Goal: Transaction & Acquisition: Subscribe to service/newsletter

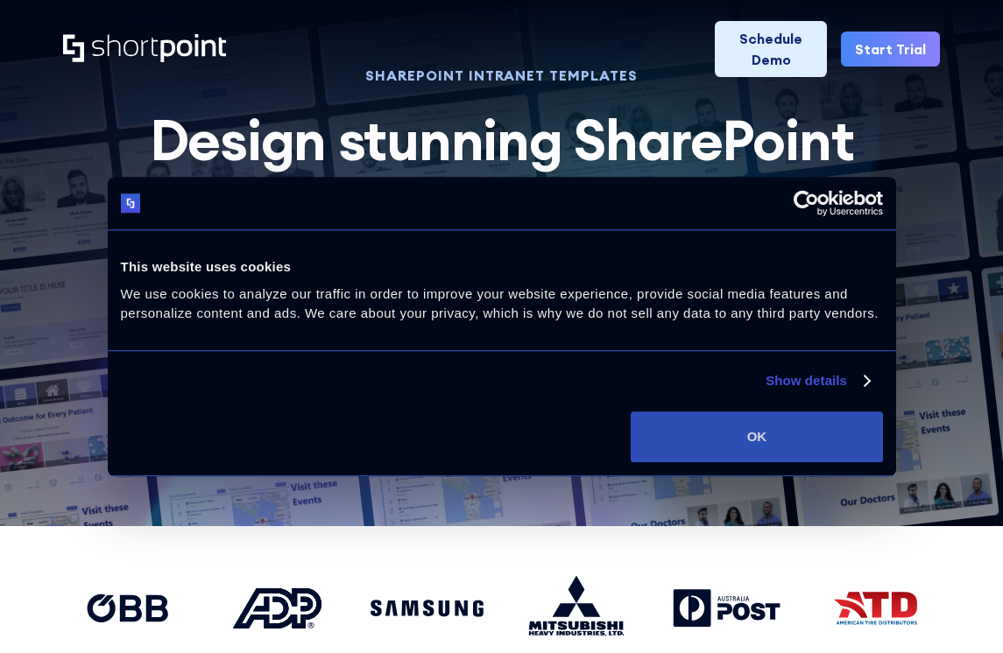
click at [779, 417] on button "OK" at bounding box center [756, 437] width 251 height 51
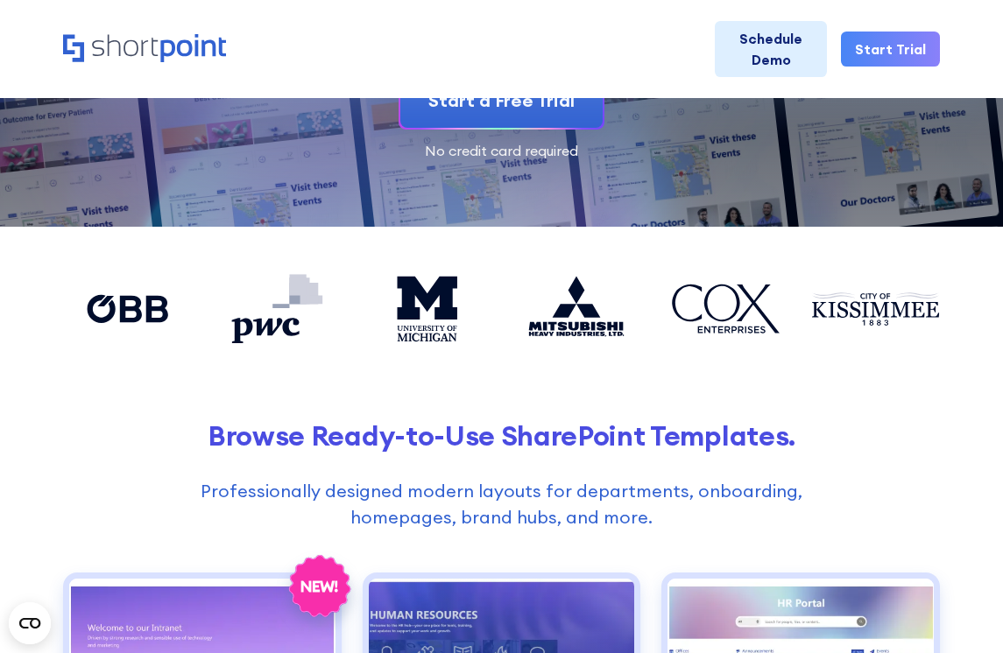
scroll to position [194, 0]
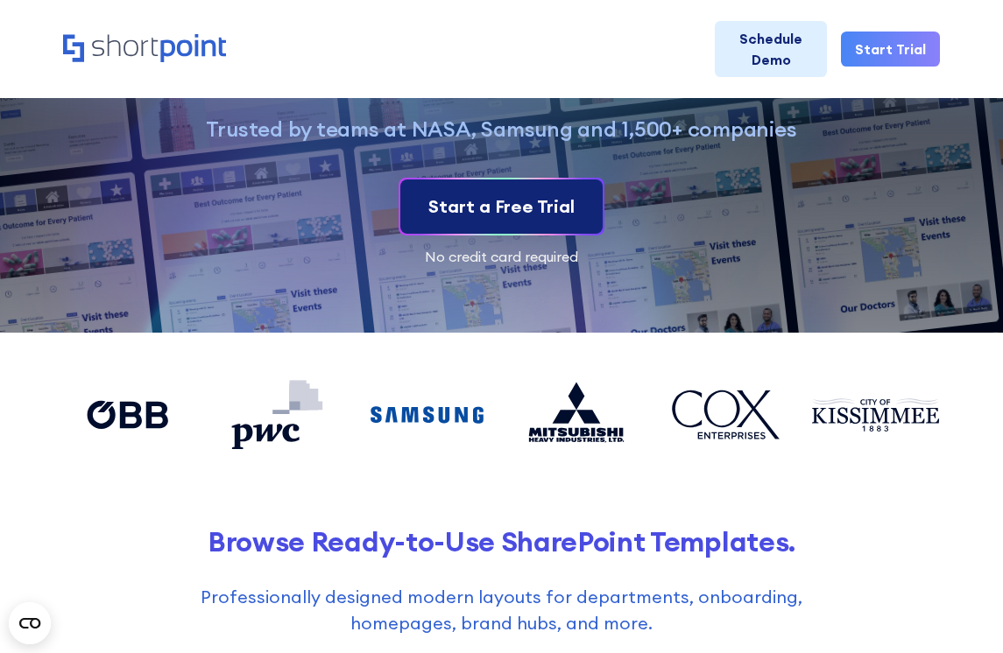
click at [539, 222] on link "Start a Free Trial" at bounding box center [501, 207] width 202 height 54
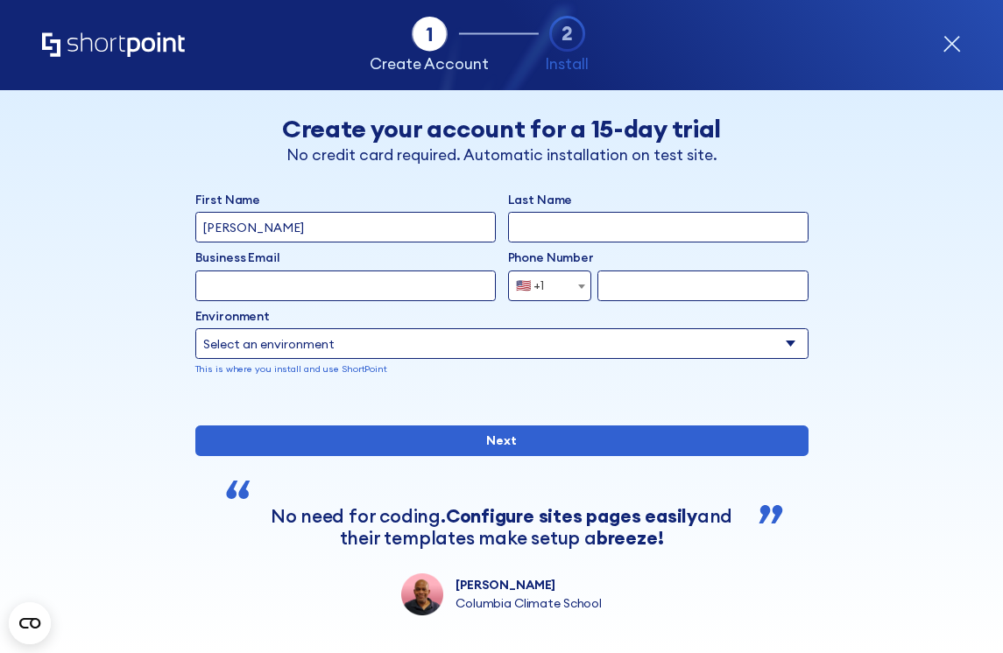
type input "[PERSON_NAME]"
click at [398, 269] on div "Business Email Invalid Email Address" at bounding box center [345, 260] width 300 height 22
type input "[PERSON_NAME][EMAIL_ADDRESS][DOMAIN_NAME]"
click at [578, 282] on span "form" at bounding box center [582, 286] width 18 height 31
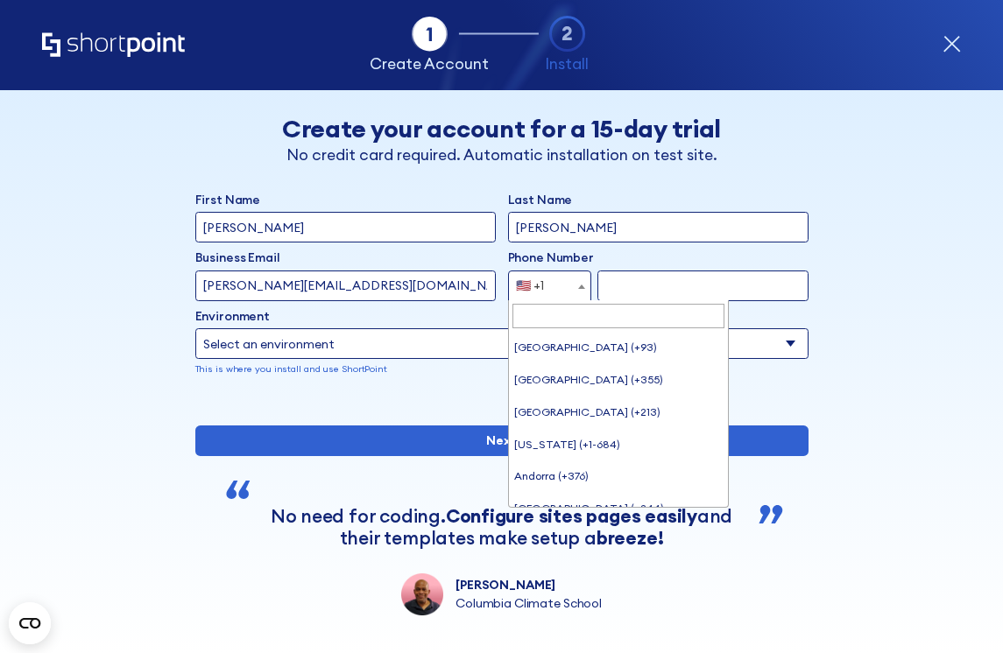
scroll to position [7074, 0]
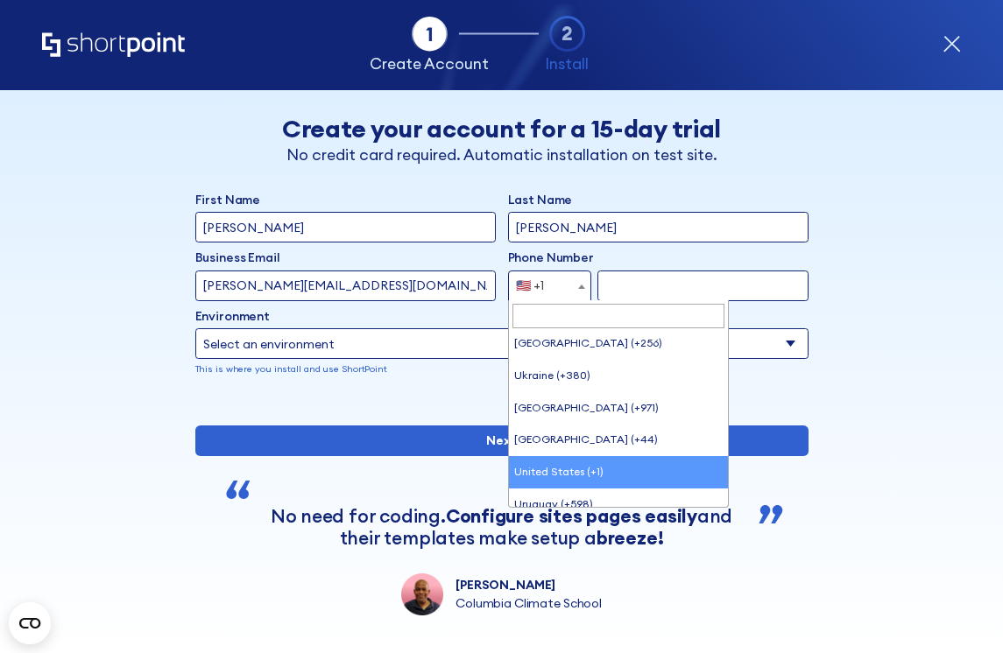
click at [658, 279] on input "form" at bounding box center [702, 286] width 210 height 31
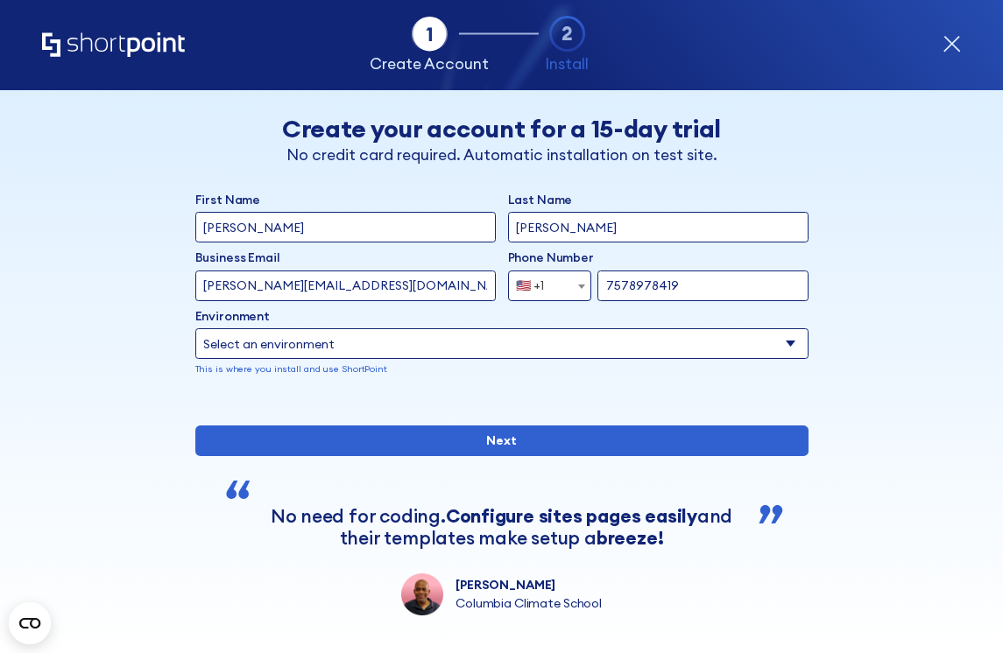
type input "7578978419"
select select "SharePoint Online"
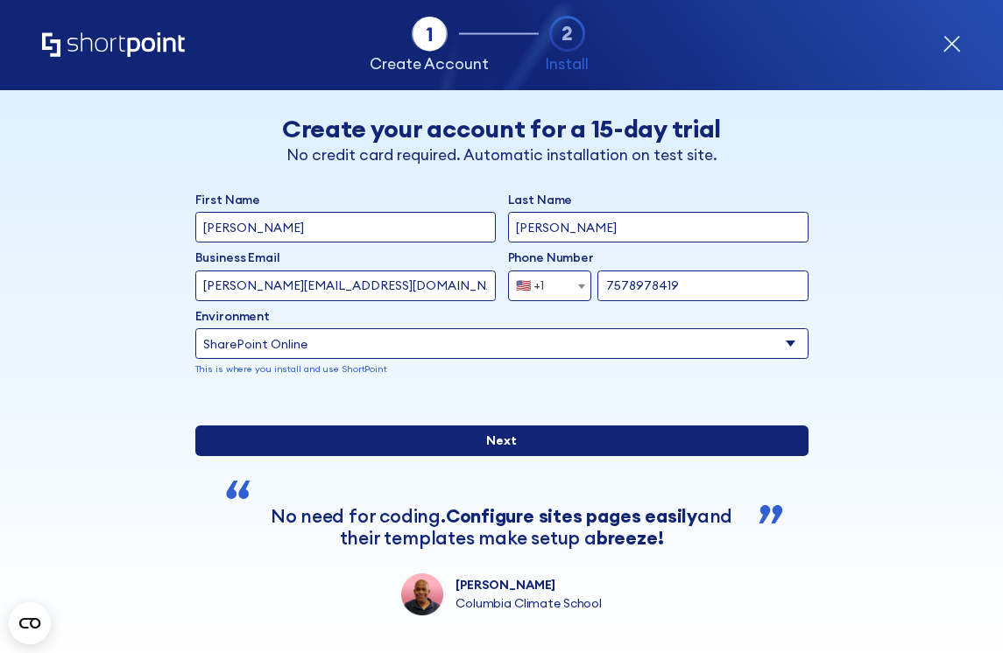
click at [438, 456] on input "Next" at bounding box center [501, 441] width 613 height 31
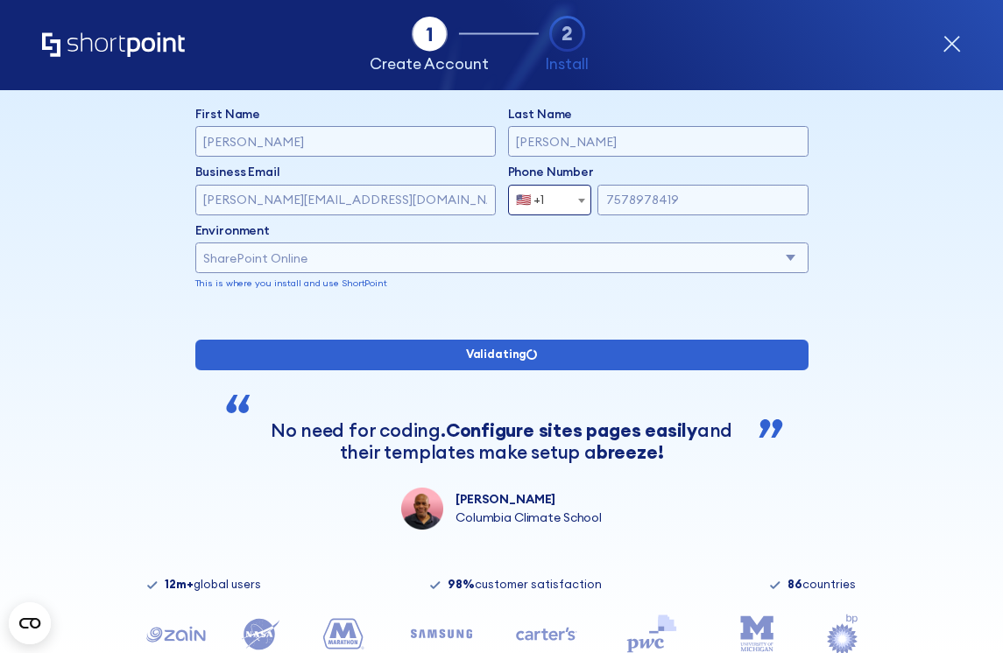
scroll to position [125, 0]
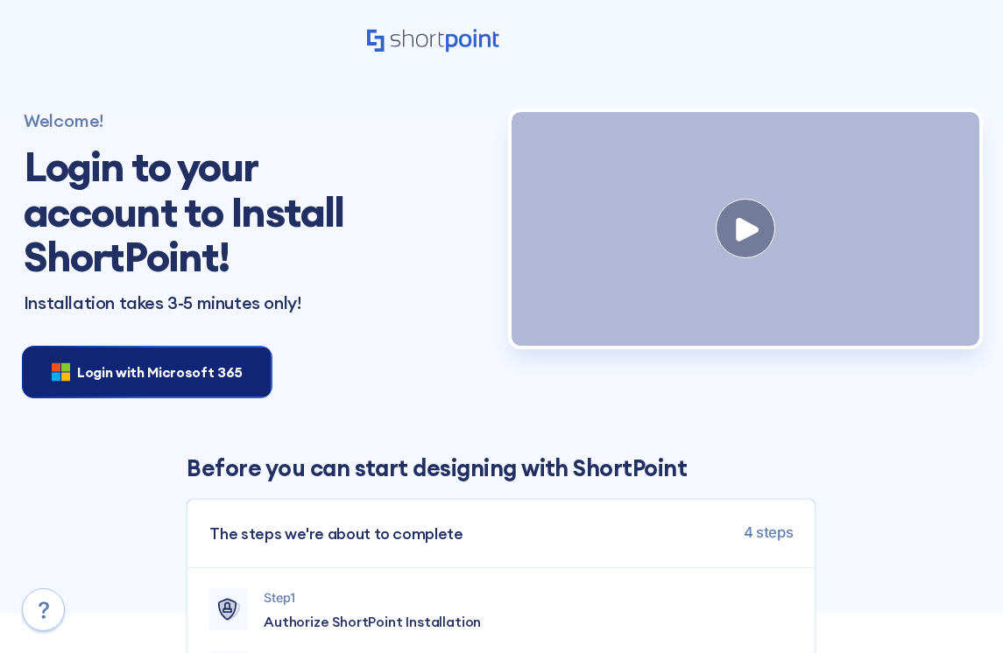
click at [171, 389] on div "Login with Microsoft 365" at bounding box center [147, 372] width 247 height 49
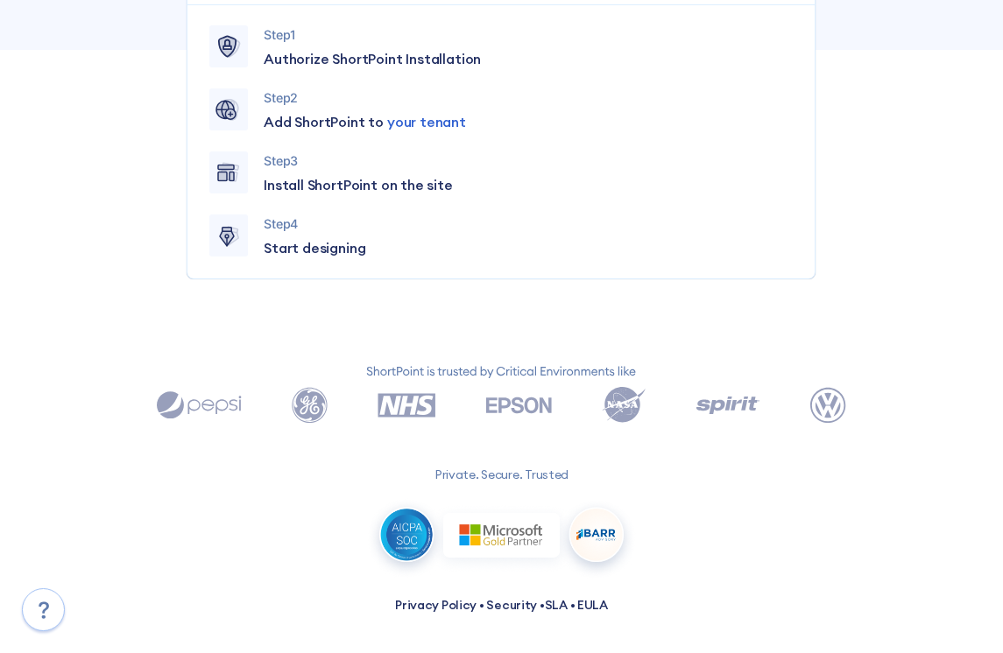
scroll to position [562, 0]
